Goal: Task Accomplishment & Management: Use online tool/utility

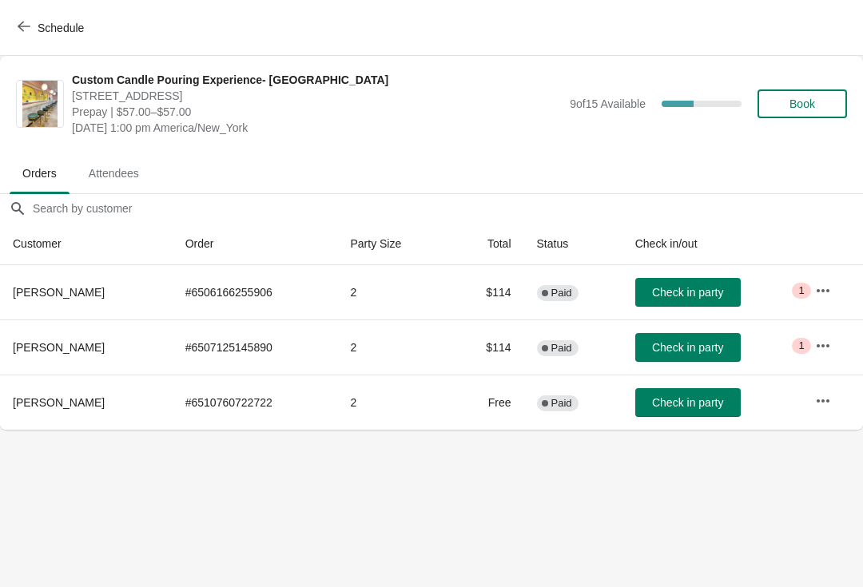
click at [691, 347] on span "Check in party" at bounding box center [687, 347] width 71 height 13
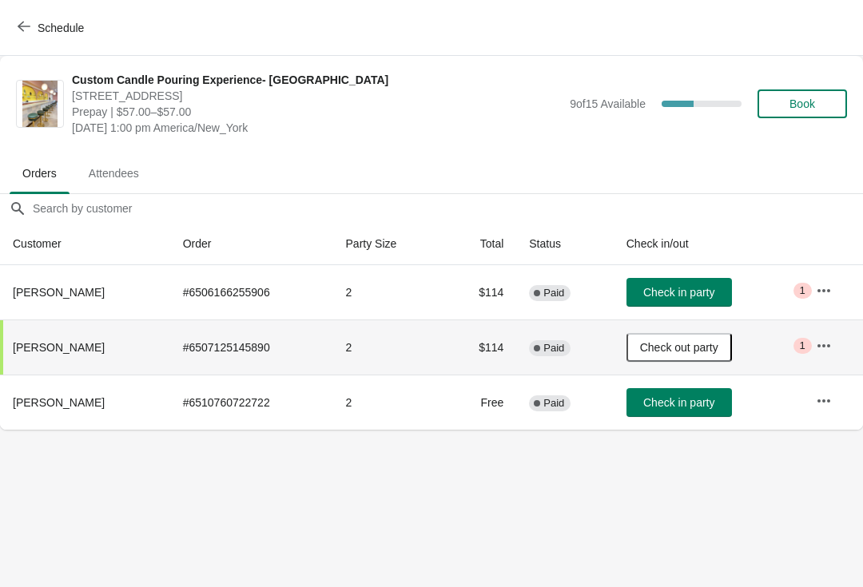
click at [681, 402] on span "Check in party" at bounding box center [678, 402] width 71 height 13
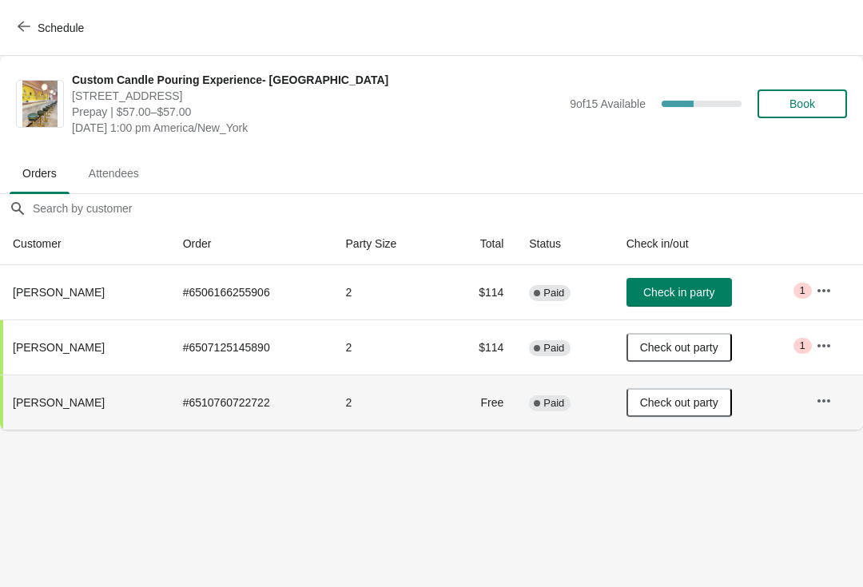
click at [821, 276] on button "button" at bounding box center [823, 290] width 29 height 29
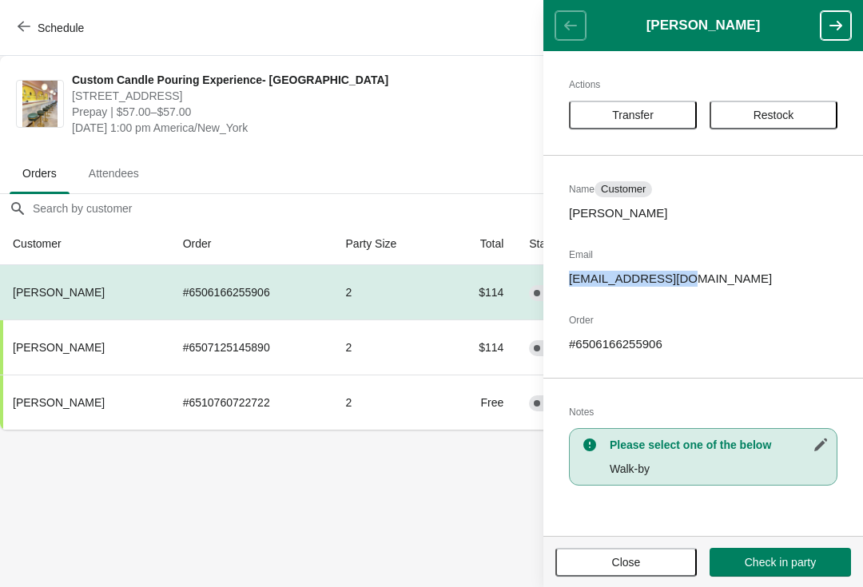
copy p "[EMAIL_ADDRESS][DOMAIN_NAME]"
click at [640, 556] on span "Close" at bounding box center [626, 562] width 29 height 13
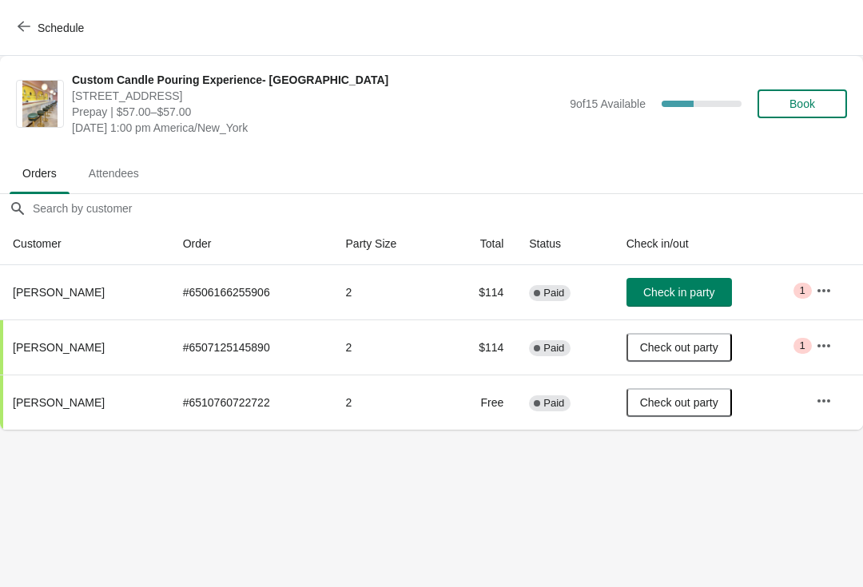
click at [704, 533] on body "Schedule Custom Candle Pouring Experience- [GEOGRAPHIC_DATA] [STREET_ADDRESS] P…" at bounding box center [431, 293] width 863 height 587
click at [689, 300] on button "Check in party" at bounding box center [678, 292] width 105 height 29
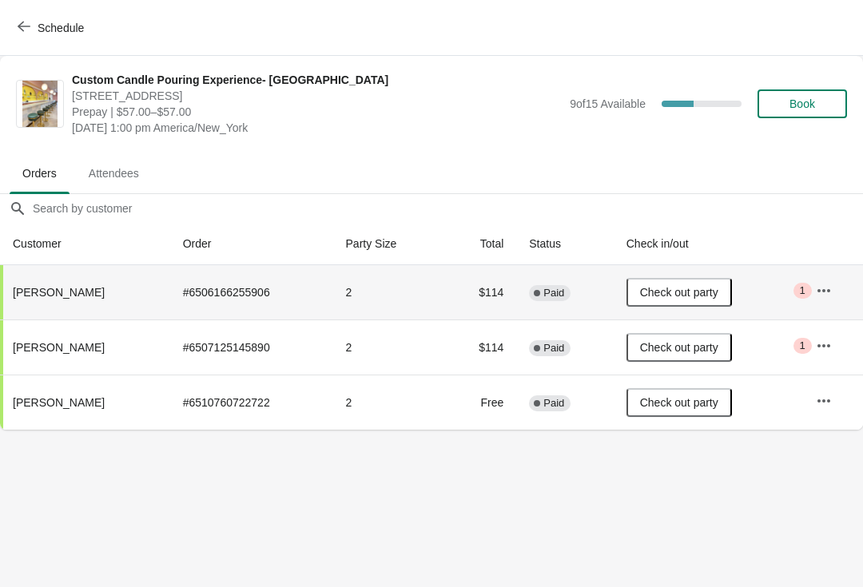
click at [30, 34] on span "Schedule" at bounding box center [52, 27] width 63 height 15
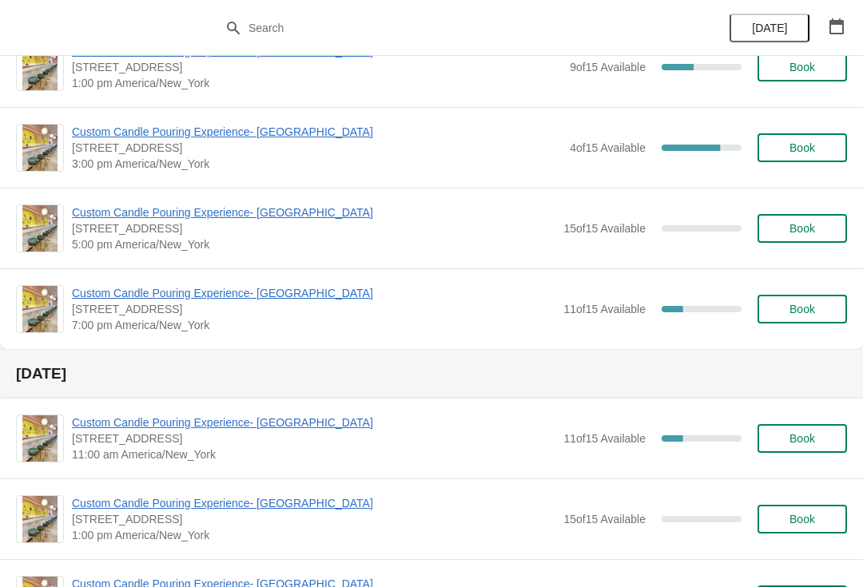
scroll to position [207, 0]
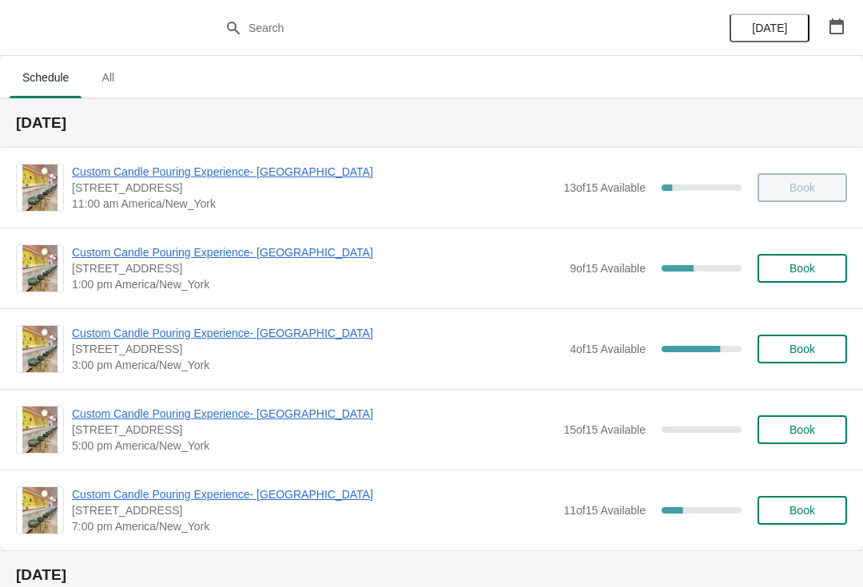
click at [169, 259] on span "Custom Candle Pouring Experience- [GEOGRAPHIC_DATA]" at bounding box center [317, 252] width 490 height 16
